Goal: Transaction & Acquisition: Obtain resource

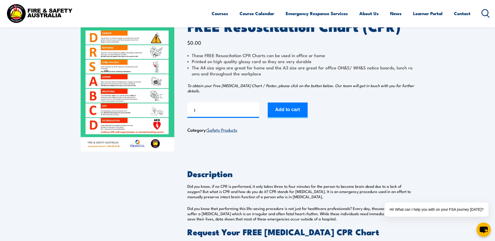
scroll to position [26, 0]
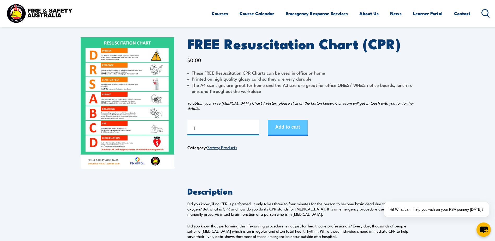
click at [289, 130] on button "Add to cart" at bounding box center [288, 128] width 40 height 16
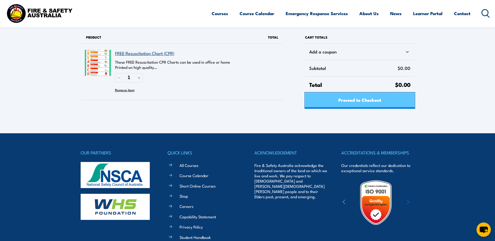
click at [360, 103] on span "Proceed to Checkout" at bounding box center [359, 100] width 43 height 14
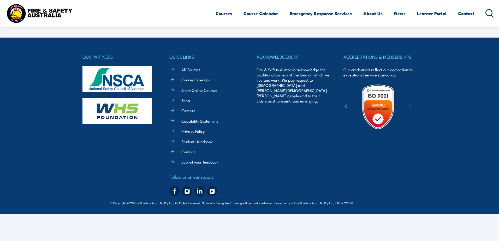
select select "VIC"
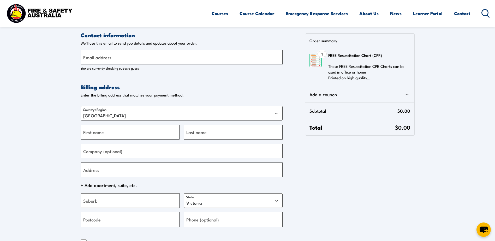
click at [105, 60] on label "Email address" at bounding box center [97, 57] width 28 height 7
click at [105, 60] on input "Email address" at bounding box center [182, 57] width 202 height 15
type input "R"
type input "rachelfield73@outlook.com"
click at [238, 79] on form "Contact information Contact information We'll use this email to send you detail…" at bounding box center [182, 168] width 202 height 275
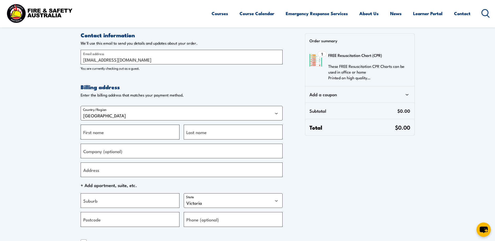
click at [118, 134] on input "First name" at bounding box center [130, 132] width 99 height 15
type input "Rachel"
type input "Field"
click at [118, 170] on input "Address" at bounding box center [182, 169] width 202 height 15
type input "133 Bayside Boulevard"
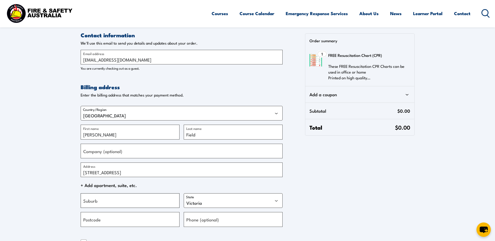
click at [139, 203] on input "Suburb" at bounding box center [130, 200] width 99 height 15
type input "Port Kennedy"
drag, startPoint x: 221, startPoint y: 203, endPoint x: 224, endPoint y: 201, distance: 4.3
click at [221, 203] on select "Australian Capital Territory New South Wales Northern Territory Queensland Sout…" at bounding box center [233, 200] width 99 height 15
select select "WA"
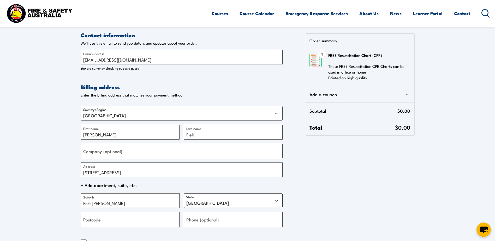
click at [184, 193] on select "Australian Capital Territory New South Wales Northern Territory Queensland Sout…" at bounding box center [233, 200] width 99 height 15
click at [135, 216] on input "Postcode" at bounding box center [130, 219] width 99 height 15
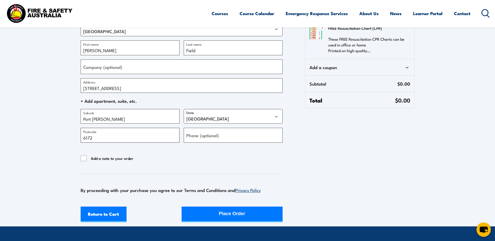
scroll to position [104, 0]
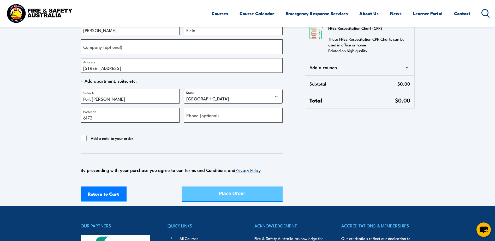
type input "6172"
click at [249, 193] on button "Place Order" at bounding box center [232, 194] width 101 height 16
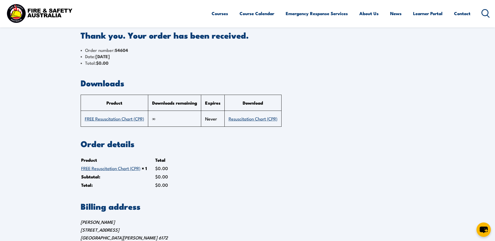
click at [254, 120] on link "Resuscitation Chart (CPR)" at bounding box center [252, 118] width 49 height 6
